Goal: Check status: Check status

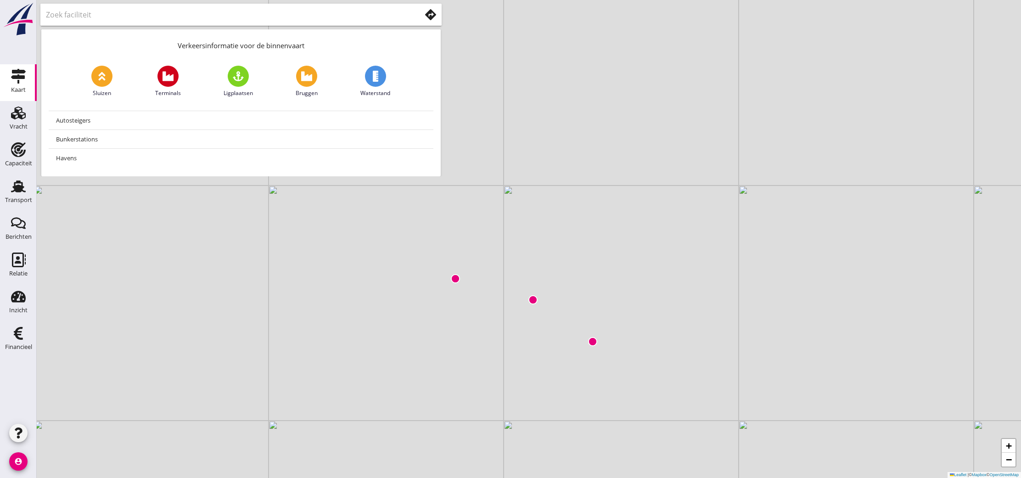
drag, startPoint x: 512, startPoint y: 169, endPoint x: 511, endPoint y: 262, distance: 92.8
click at [508, 266] on div "+ − Leaflet | © Mapbox © OpenStreetMap" at bounding box center [529, 239] width 985 height 478
click at [589, 337] on img at bounding box center [590, 336] width 9 height 9
click at [9, 196] on div "Transport" at bounding box center [18, 200] width 27 height 13
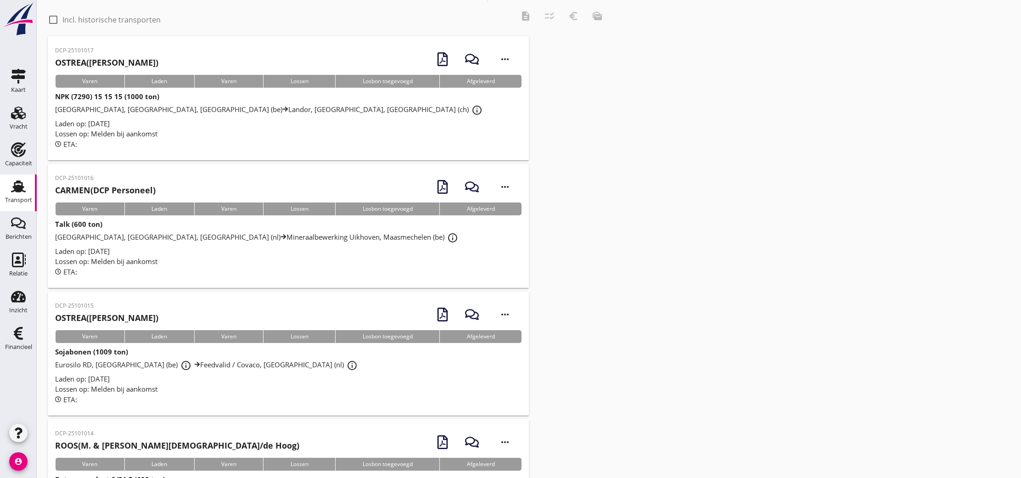
scroll to position [28, 0]
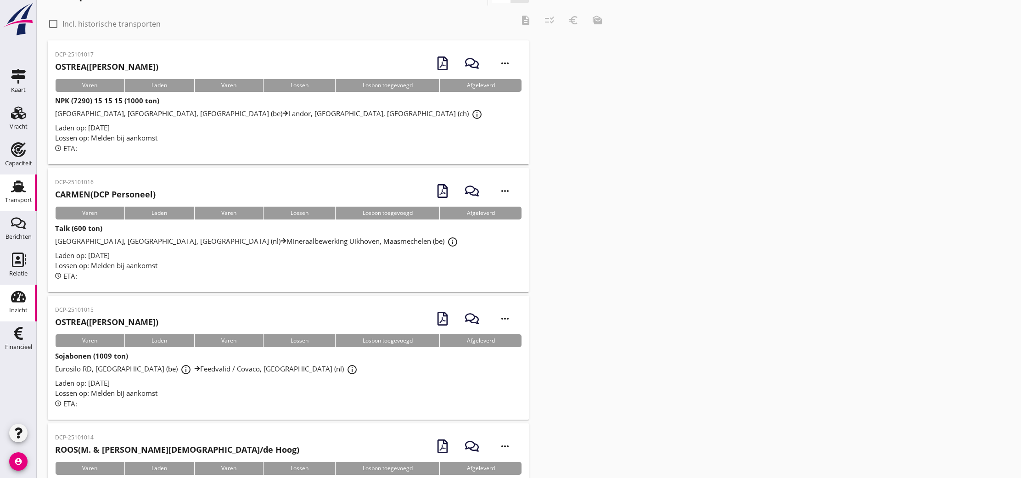
click at [8, 298] on div "Inzicht" at bounding box center [18, 296] width 22 height 15
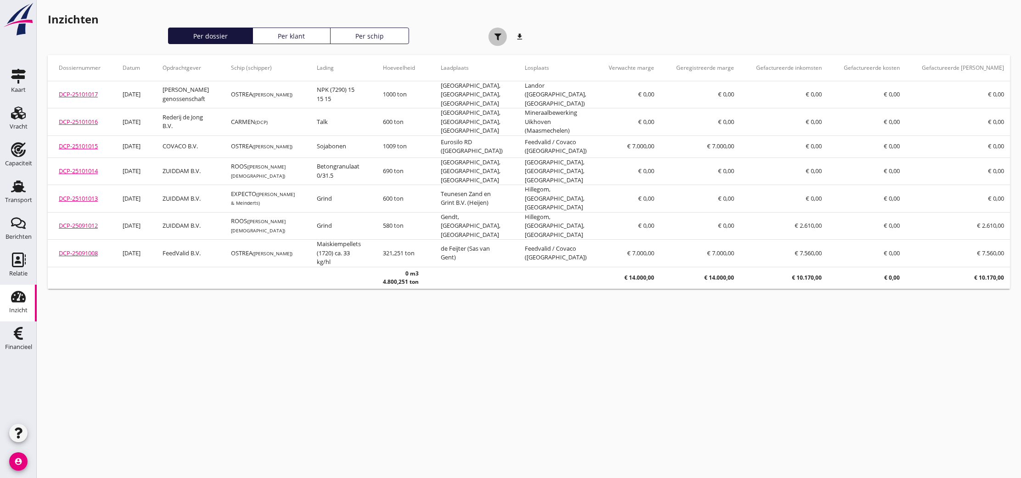
click at [501, 37] on icon "button" at bounding box center [498, 37] width 7 height 7
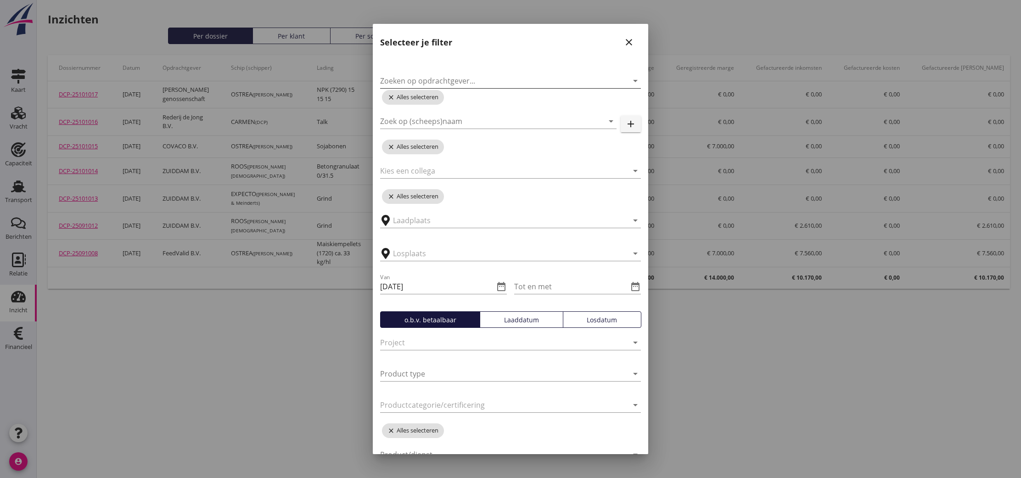
click at [406, 80] on input "Zoeken op opdrachtgever..." at bounding box center [497, 80] width 235 height 15
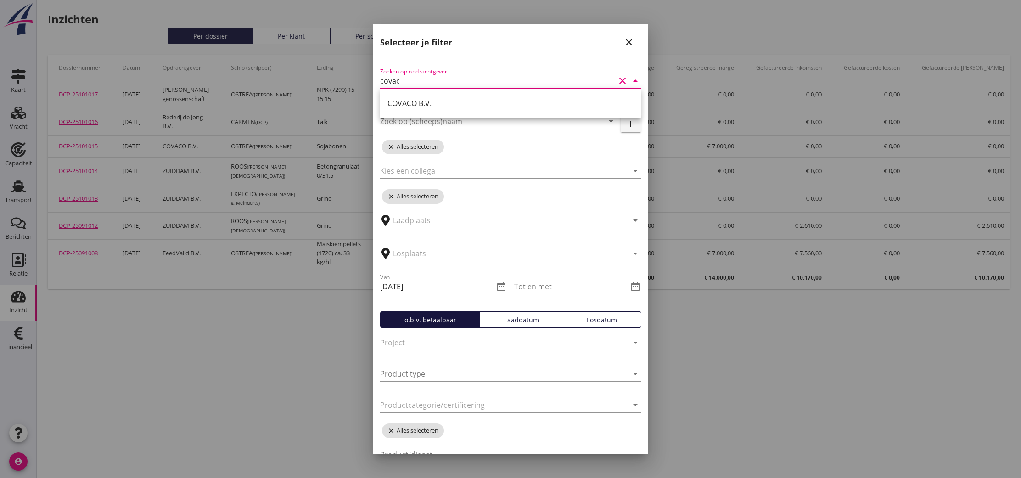
type input "covaco"
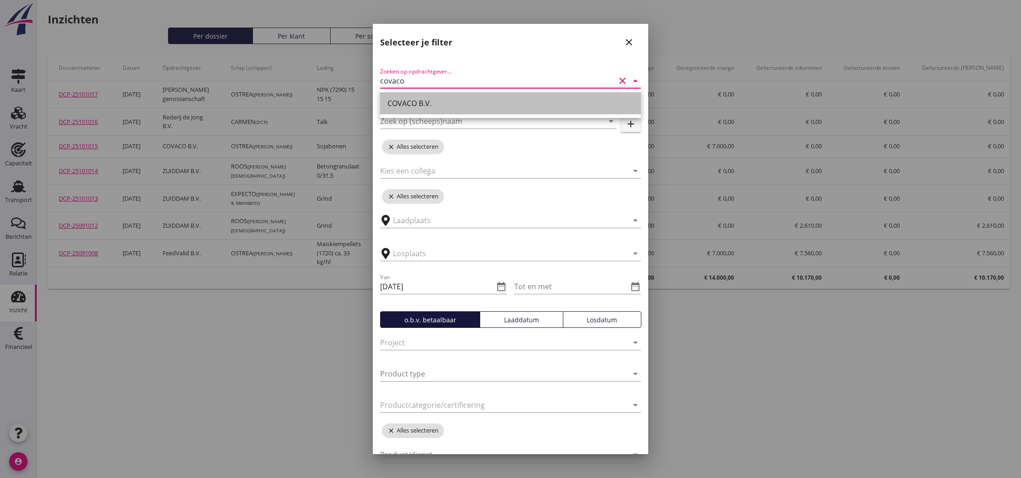
click at [412, 99] on div "COVACO B.V." at bounding box center [511, 103] width 246 height 11
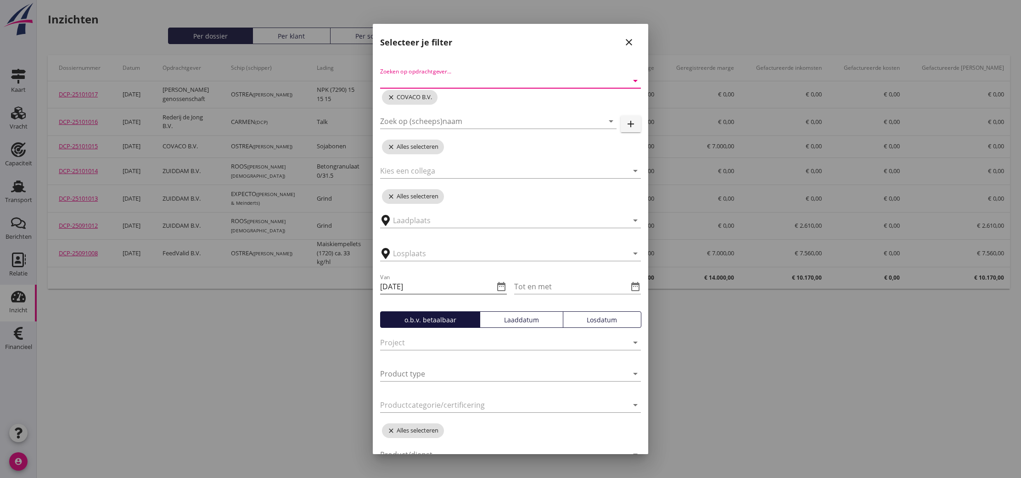
click at [502, 287] on icon "date_range" at bounding box center [501, 286] width 11 height 11
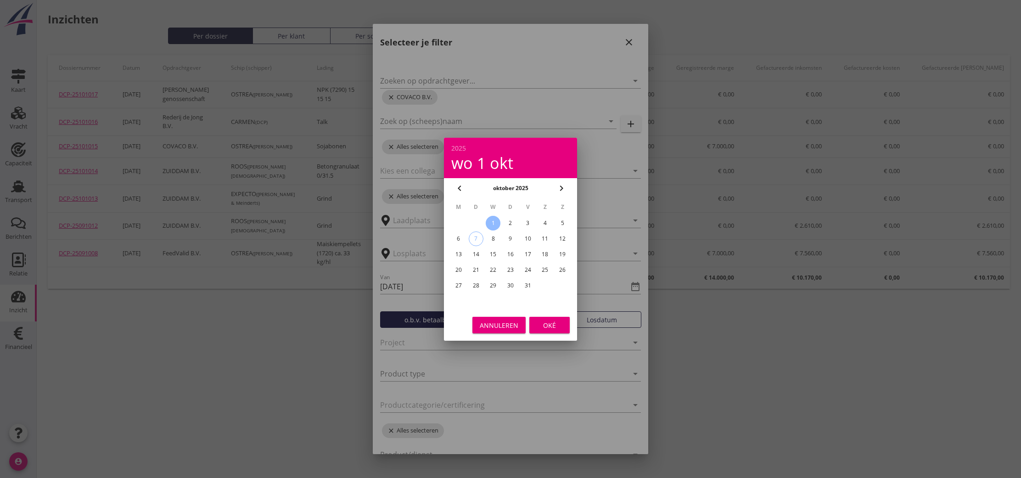
click at [458, 186] on icon "chevron_left" at bounding box center [459, 188] width 11 height 11
click at [461, 219] on div "1" at bounding box center [458, 223] width 15 height 15
type input "[DATE]"
click at [546, 327] on div "Oké" at bounding box center [550, 325] width 26 height 10
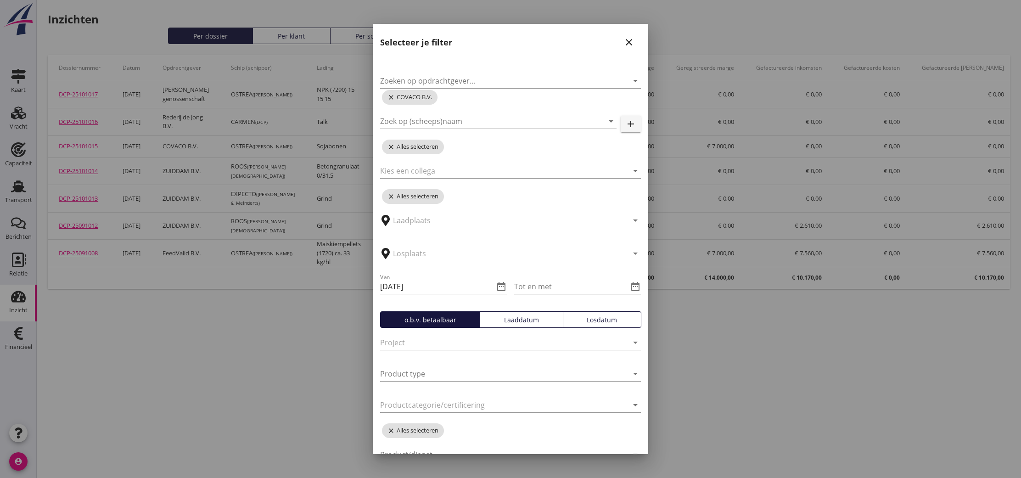
click at [557, 283] on input "Tot en met" at bounding box center [571, 286] width 114 height 15
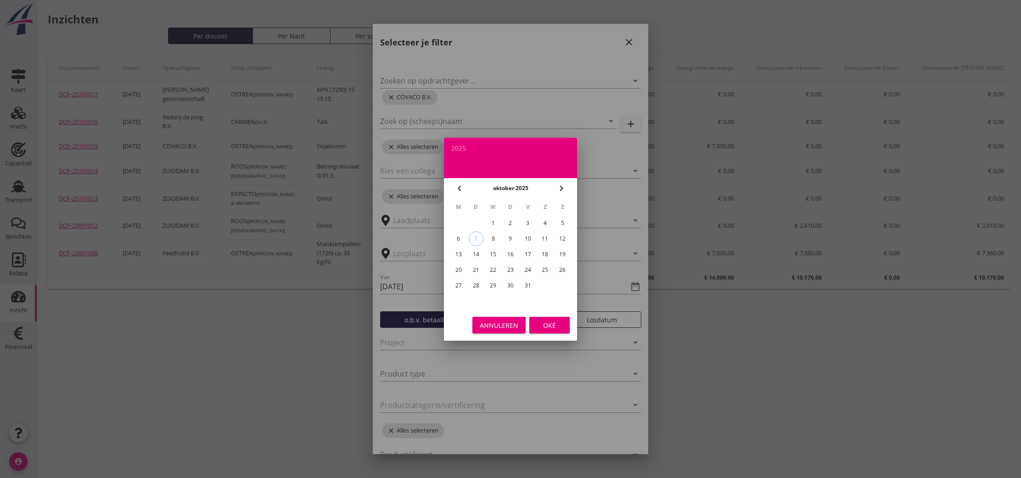
click at [527, 284] on div "31" at bounding box center [528, 285] width 15 height 15
click at [460, 187] on icon "chevron_left" at bounding box center [459, 188] width 11 height 11
click at [476, 286] on div "30" at bounding box center [476, 285] width 15 height 15
type input "[DATE]"
click at [546, 328] on div "Oké" at bounding box center [550, 325] width 26 height 10
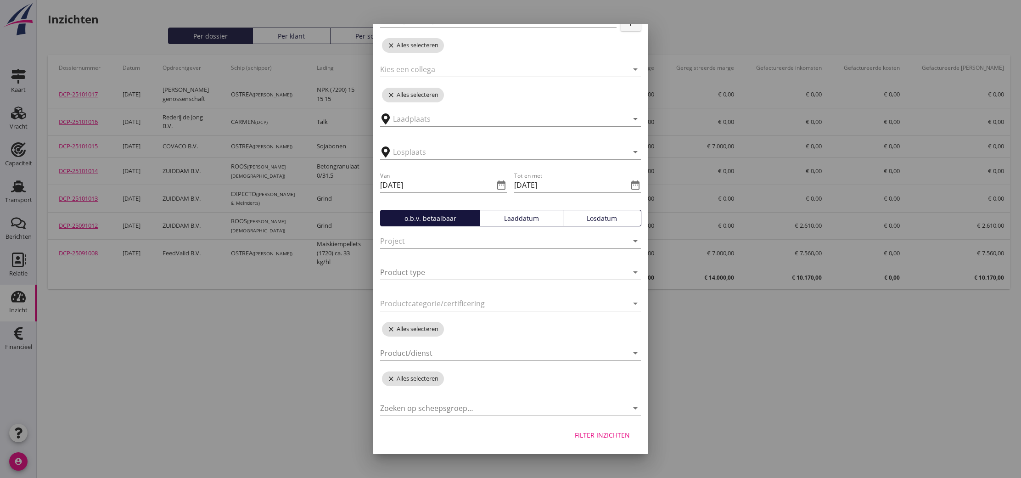
scroll to position [101, 0]
click at [613, 438] on div "Filter inzichten" at bounding box center [602, 435] width 55 height 10
